Goal: Task Accomplishment & Management: Manage account settings

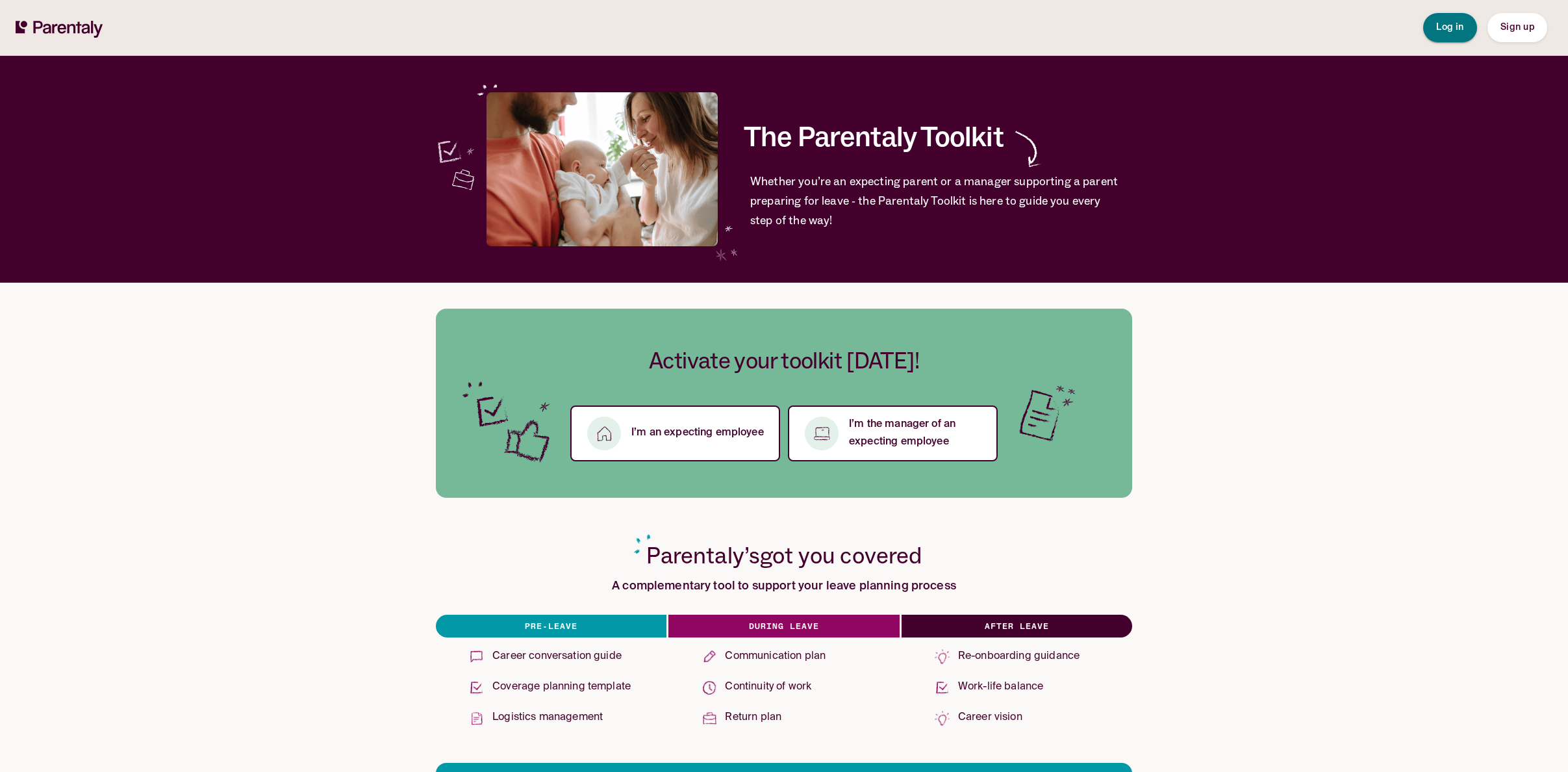
click at [1446, 21] on span "Log in" at bounding box center [1450, 28] width 28 height 14
